Goal: Transaction & Acquisition: Purchase product/service

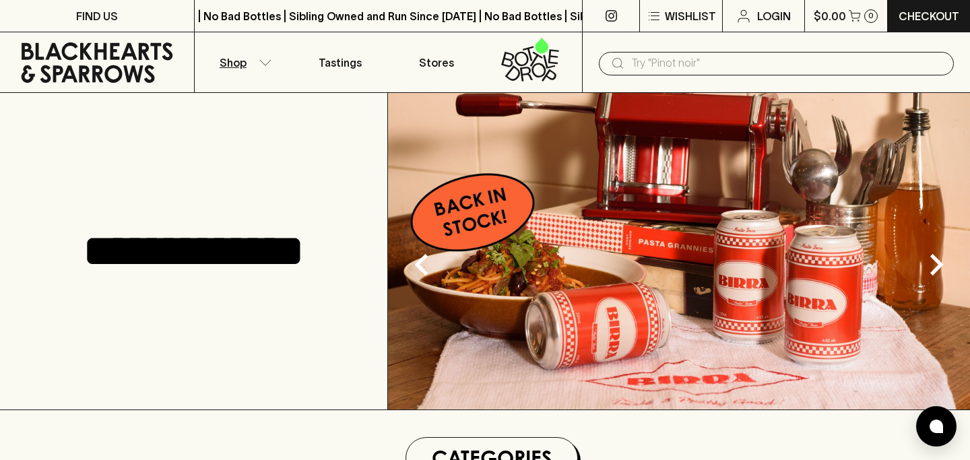
click at [261, 60] on icon "button" at bounding box center [265, 62] width 13 height 7
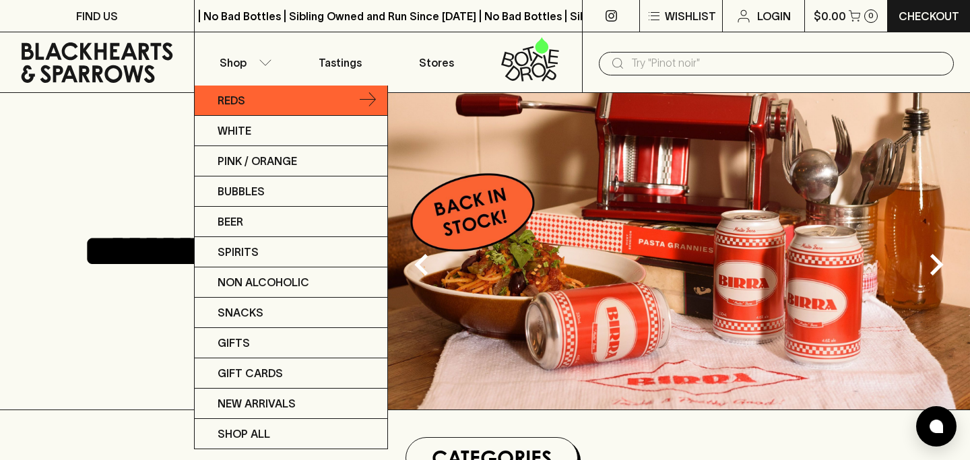
click at [249, 97] on link "Reds" at bounding box center [291, 101] width 193 height 30
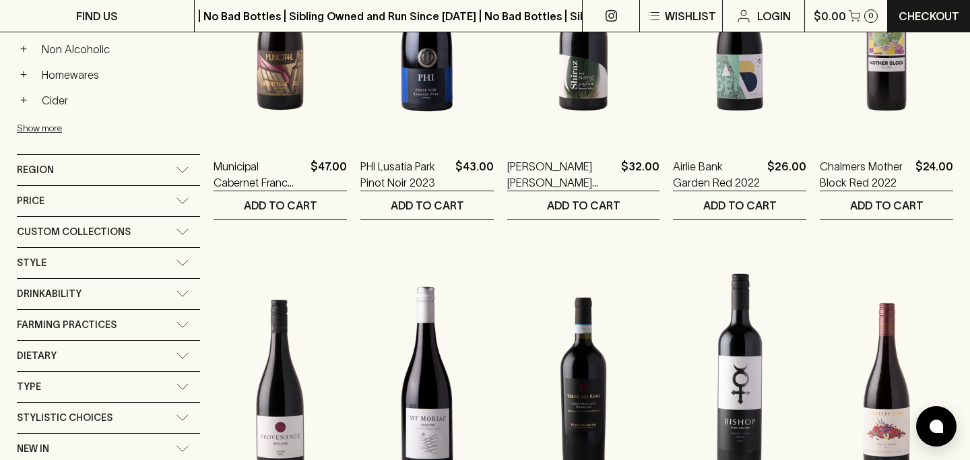
scroll to position [737, 0]
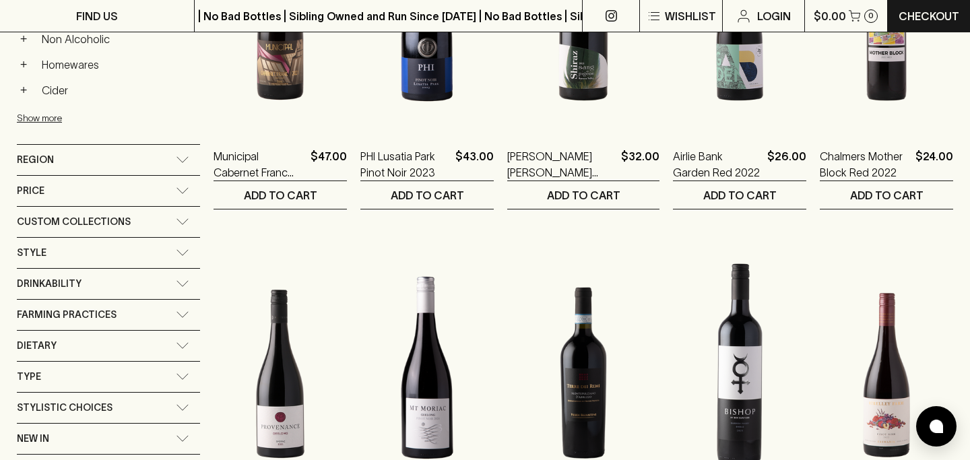
click at [156, 189] on div "Price" at bounding box center [96, 191] width 159 height 17
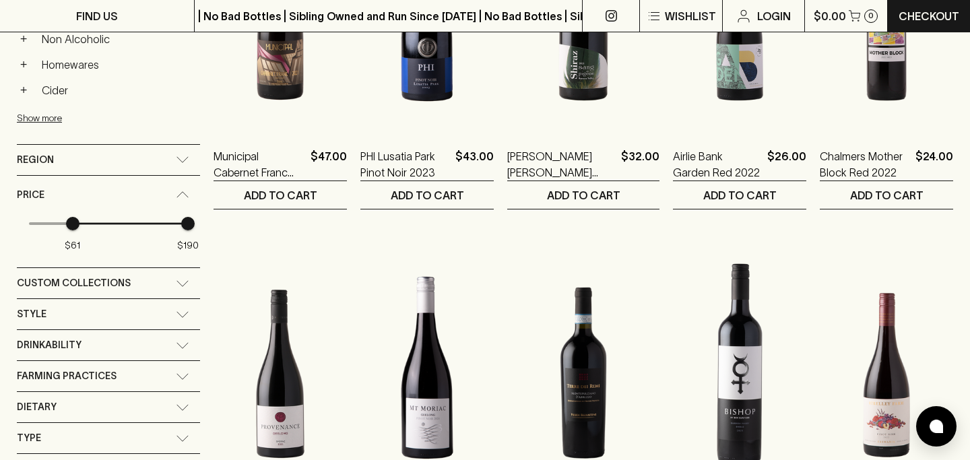
type input "58"
drag, startPoint x: 33, startPoint y: 222, endPoint x: 67, endPoint y: 224, distance: 33.7
click at [67, 224] on span "$58" at bounding box center [69, 223] width 13 height 13
